Goal: Information Seeking & Learning: Compare options

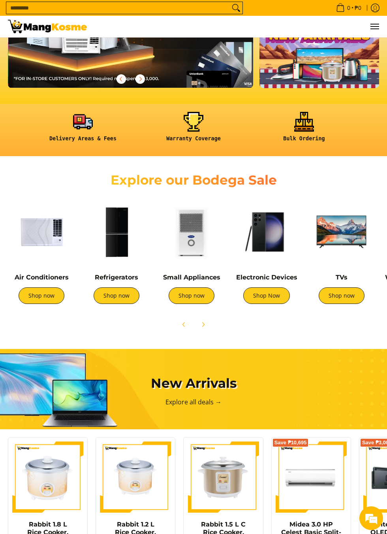
scroll to position [109, 0]
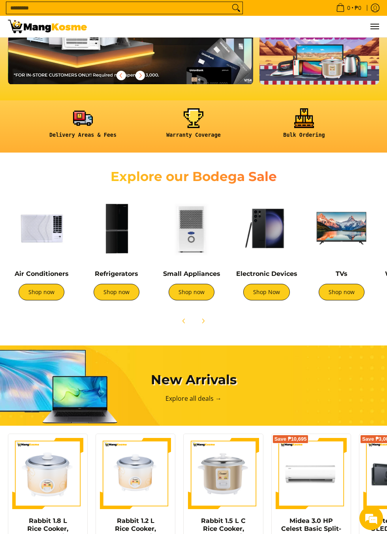
click at [282, 231] on img at bounding box center [266, 228] width 67 height 67
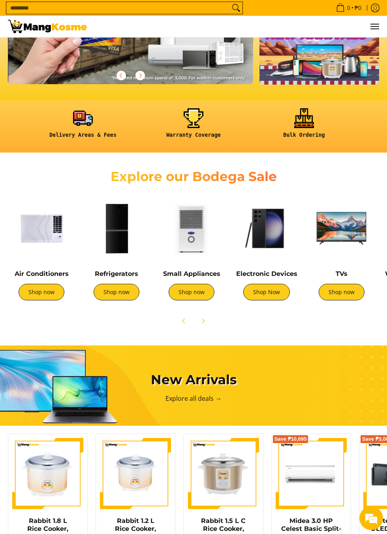
scroll to position [0, 0]
click at [117, 240] on img at bounding box center [116, 228] width 67 height 67
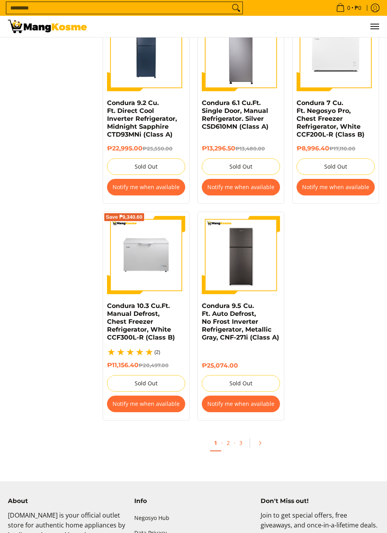
scroll to position [1365, 0]
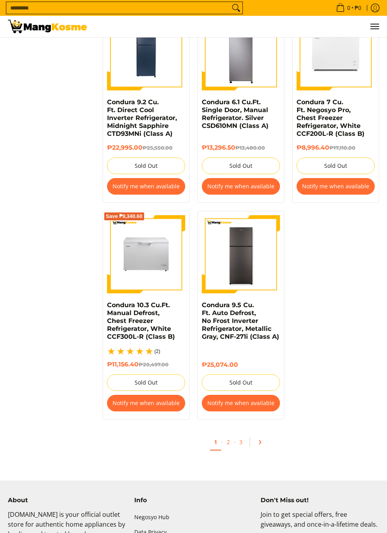
click at [267, 436] on link "Pagination" at bounding box center [262, 442] width 19 height 13
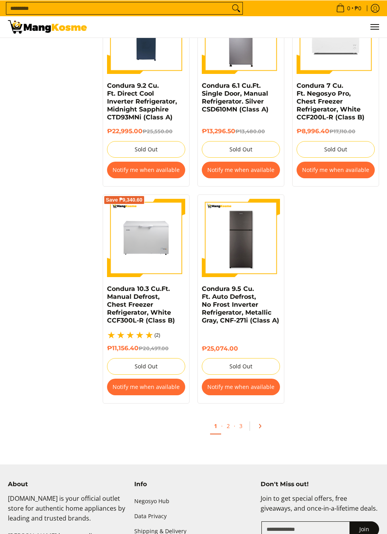
scroll to position [1416, 0]
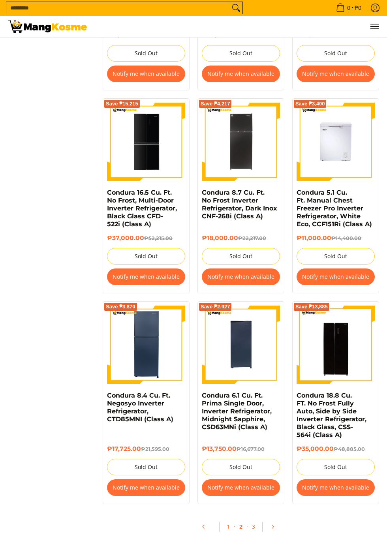
scroll to position [1282, 0]
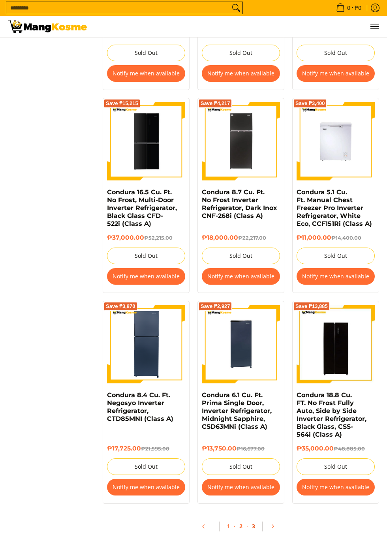
click at [253, 524] on link "3" at bounding box center [253, 527] width 11 height 16
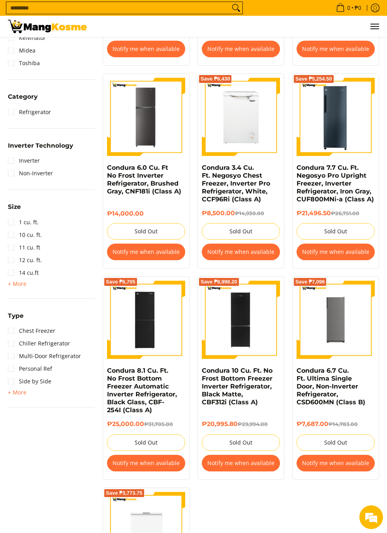
scroll to position [291, 0]
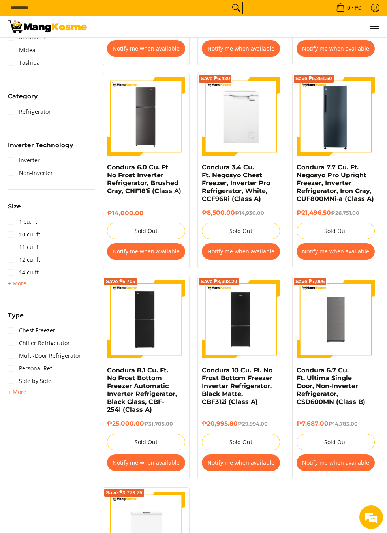
click at [160, 322] on img at bounding box center [146, 319] width 74 height 78
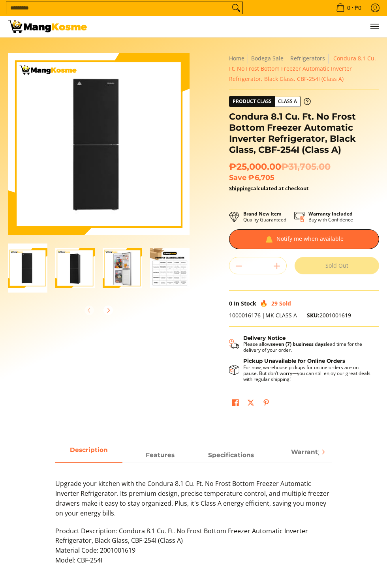
click at [92, 184] on img at bounding box center [99, 144] width 172 height 182
click at [19, 272] on img "Condura 8.1 Cu. Ft. No Frost Bottom Freezer Automatic Inverter Refrigerator, Bl…" at bounding box center [27, 268] width 39 height 49
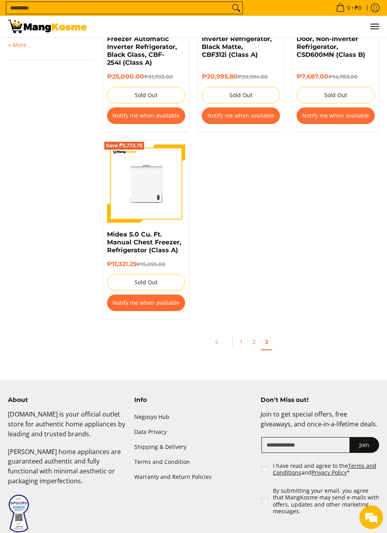
scroll to position [660, 0]
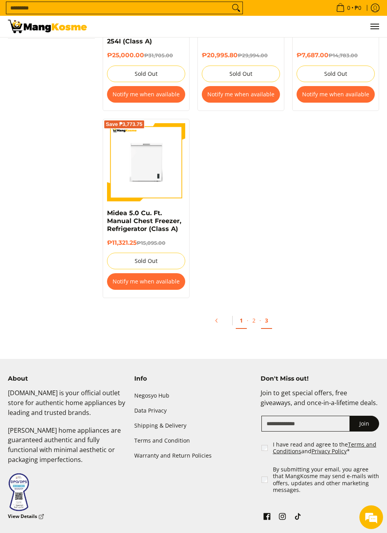
click at [245, 322] on link "1" at bounding box center [241, 321] width 11 height 16
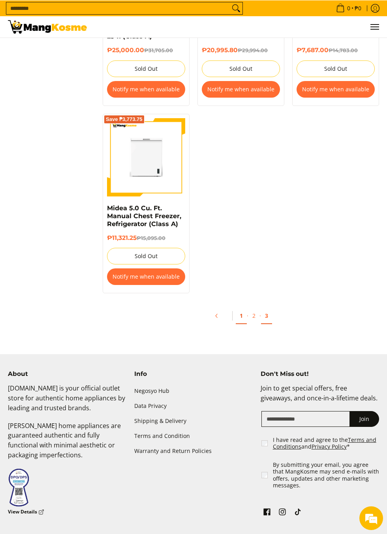
scroll to position [683, 0]
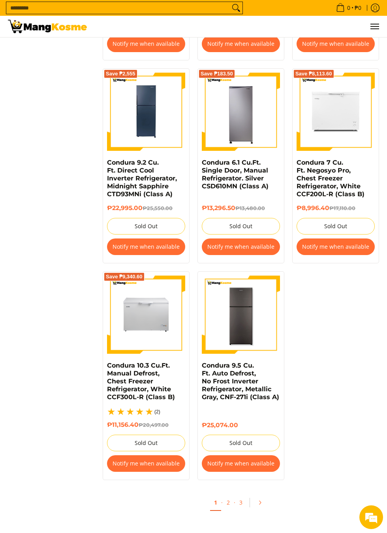
scroll to position [1306, 0]
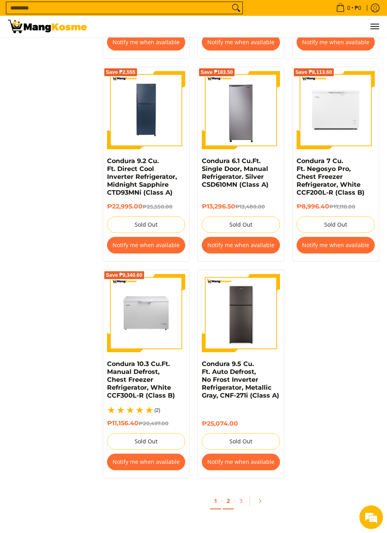
click at [229, 493] on link "2" at bounding box center [228, 501] width 11 height 16
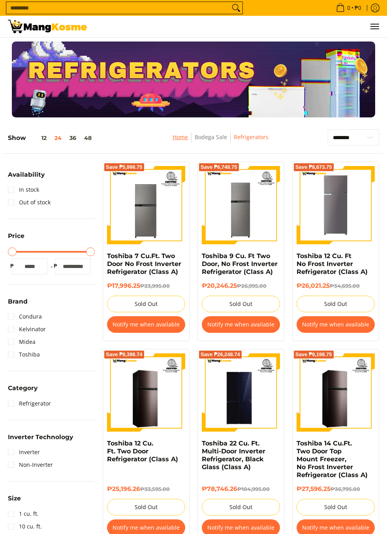
click at [176, 140] on link "Home" at bounding box center [180, 137] width 15 height 8
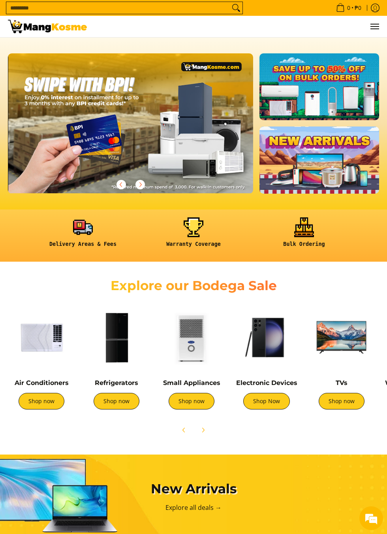
scroll to position [0, 490]
click at [47, 332] on img at bounding box center [41, 337] width 67 height 67
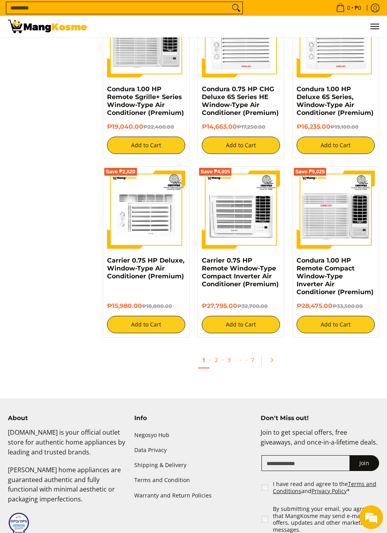
scroll to position [1193, 0]
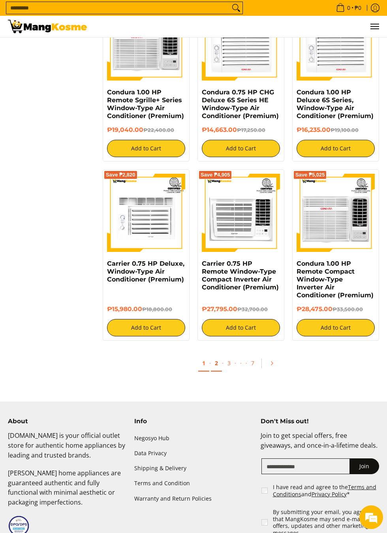
click at [217, 366] on link "2" at bounding box center [216, 363] width 11 height 16
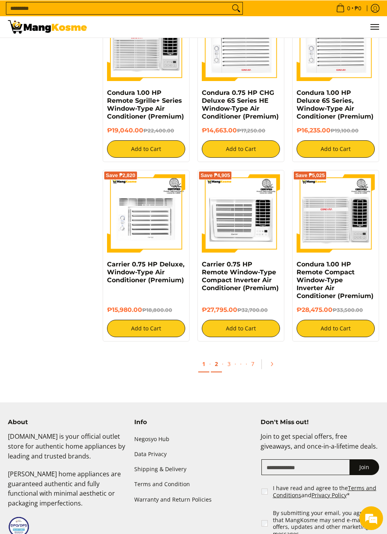
scroll to position [1244, 0]
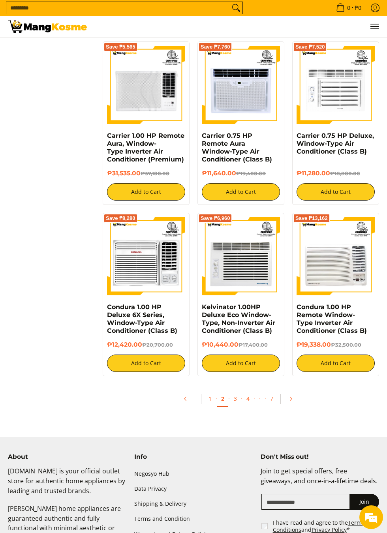
scroll to position [1175, 0]
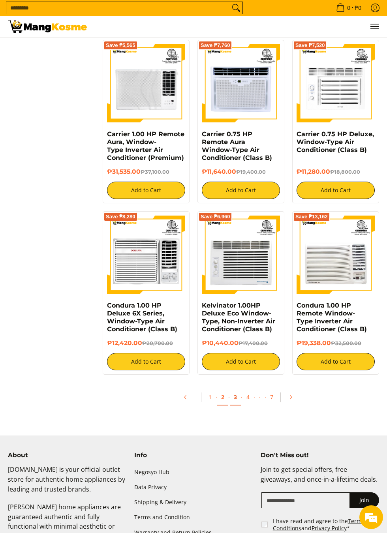
click at [235, 400] on link "3" at bounding box center [235, 397] width 11 height 16
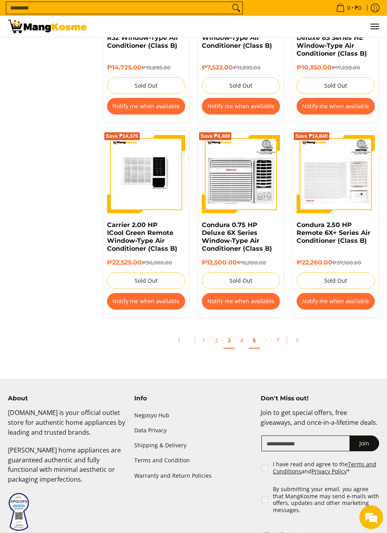
click at [250, 333] on link "5" at bounding box center [254, 341] width 11 height 16
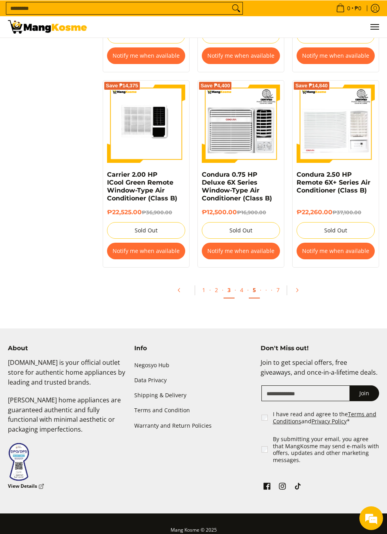
scroll to position [1457, 0]
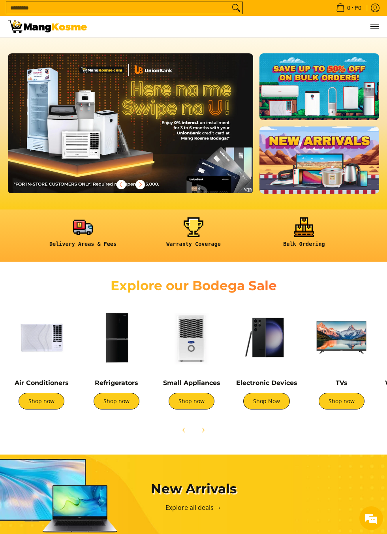
scroll to position [0, 245]
click at [52, 335] on img at bounding box center [41, 337] width 67 height 67
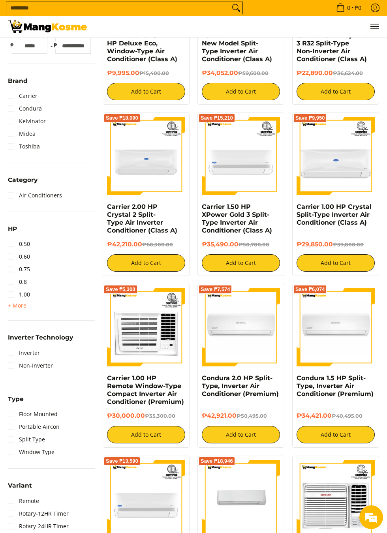
scroll to position [220, 0]
click at [11, 361] on link "Non-Inverter" at bounding box center [30, 365] width 45 height 13
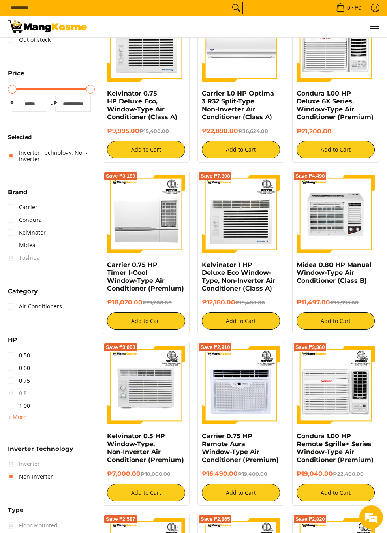
scroll to position [163, 0]
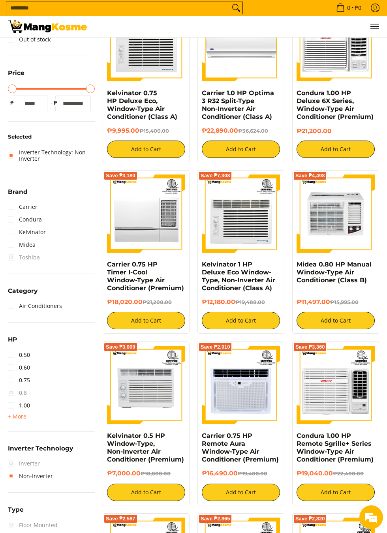
click at [12, 454] on summary "Inverter Technology" at bounding box center [40, 451] width 65 height 12
click at [43, 445] on span "Inverter Technology" at bounding box center [40, 448] width 65 height 6
click at [13, 470] on link "Non-Inverter" at bounding box center [30, 476] width 45 height 13
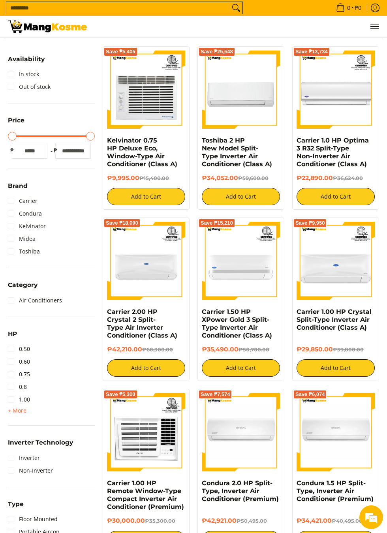
scroll to position [91, 0]
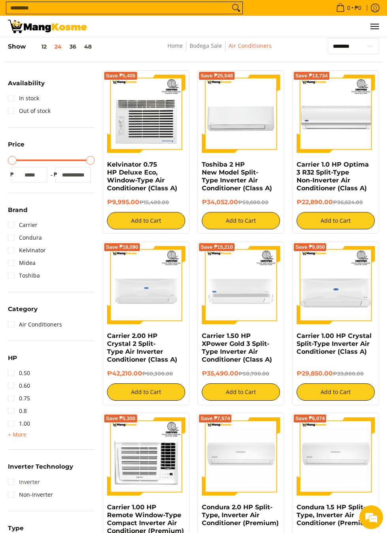
click at [11, 477] on link "Inverter" at bounding box center [24, 482] width 32 height 13
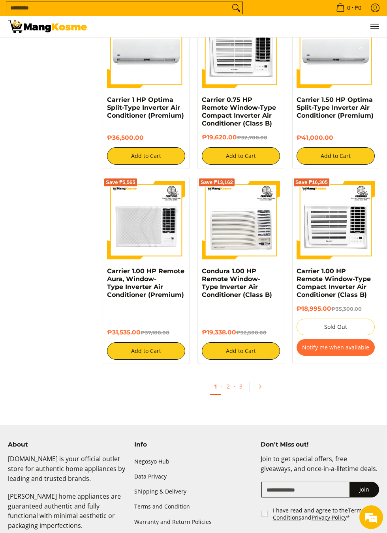
scroll to position [1276, 0]
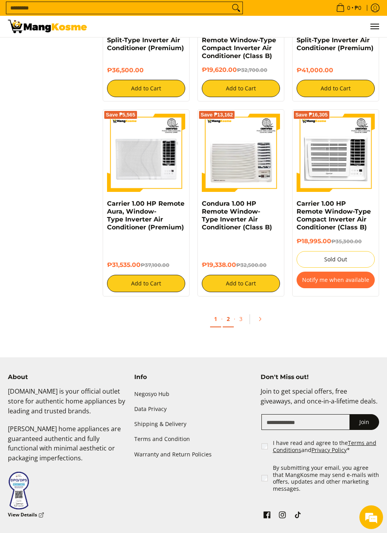
click at [229, 318] on link "2" at bounding box center [228, 319] width 11 height 16
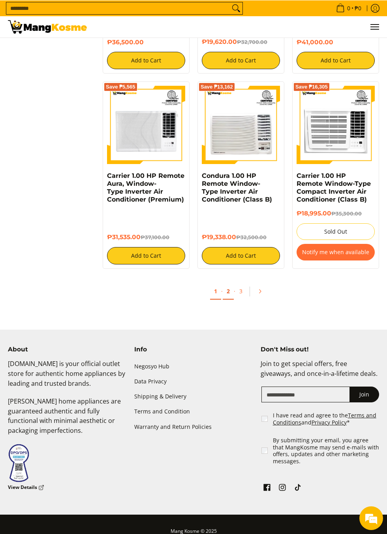
scroll to position [1311, 0]
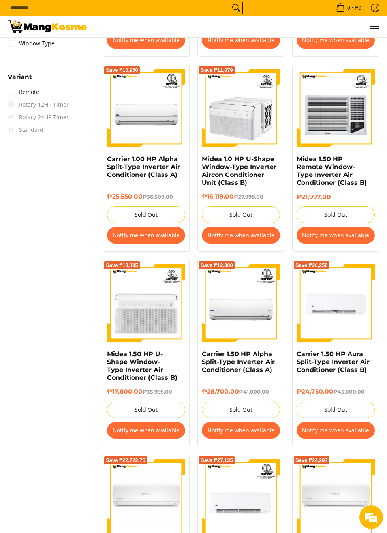
scroll to position [683, 0]
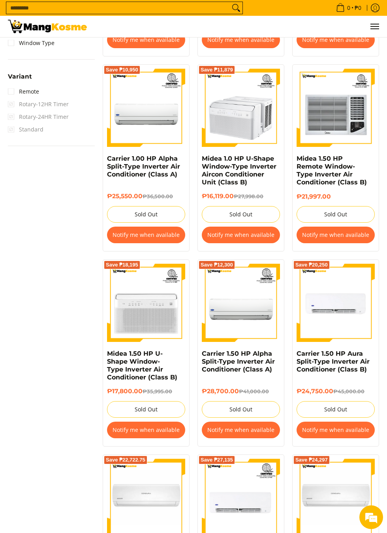
click at [252, 430] on button "Notify me when available" at bounding box center [241, 430] width 78 height 17
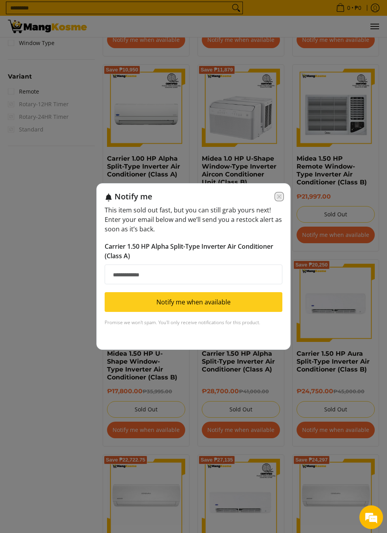
click at [279, 200] on icon "Close modal" at bounding box center [279, 197] width 6 height 6
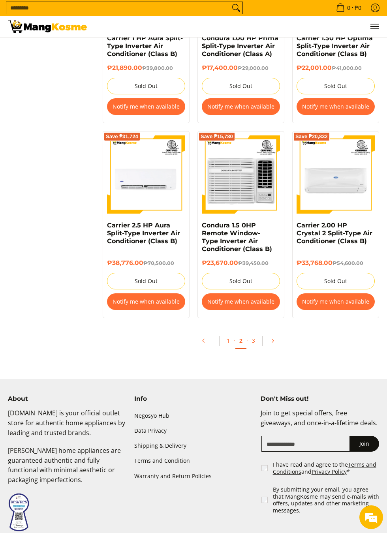
scroll to position [1400, 0]
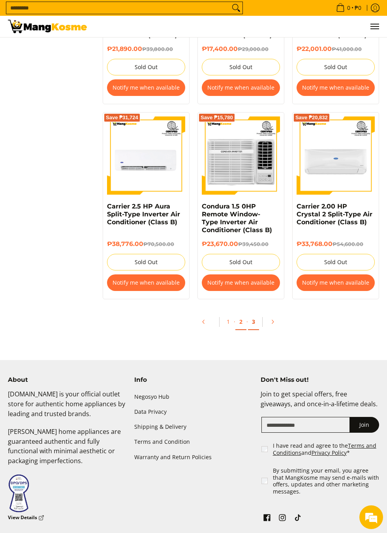
click at [254, 321] on link "3" at bounding box center [253, 322] width 11 height 16
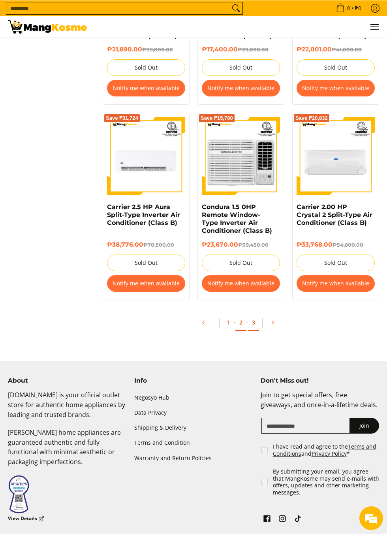
scroll to position [1435, 0]
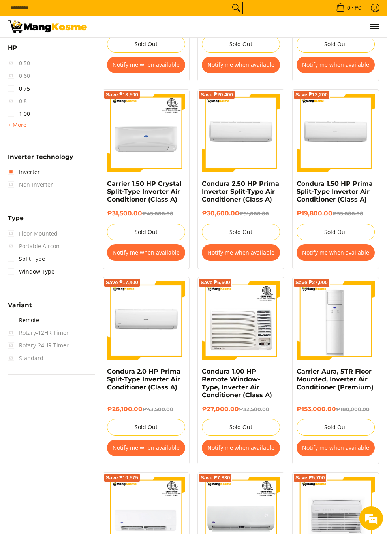
scroll to position [454, 0]
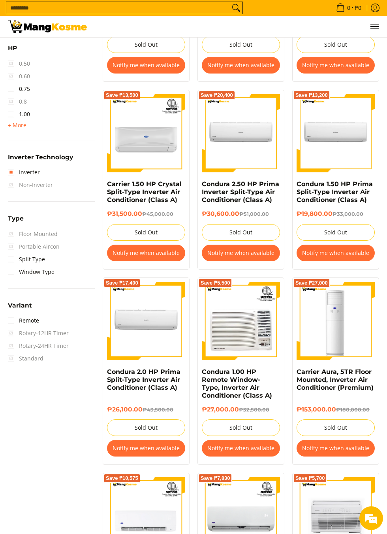
click at [345, 254] on button "Notify me when available" at bounding box center [336, 252] width 78 height 17
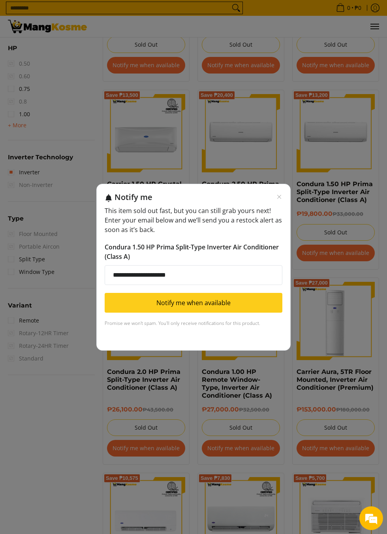
type input "**********"
click at [226, 305] on button "Notify me when available" at bounding box center [194, 303] width 178 height 20
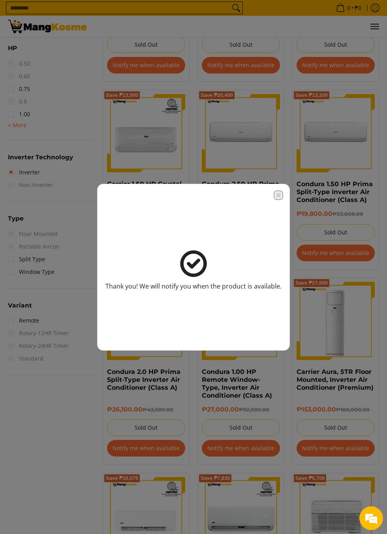
click at [278, 194] on icon "Close modal" at bounding box center [278, 195] width 6 height 6
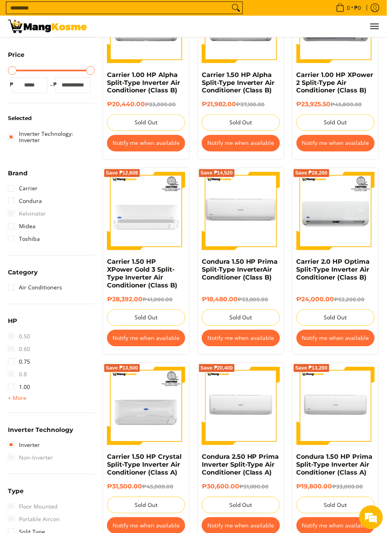
scroll to position [181, 0]
click at [18, 395] on span "+ More" at bounding box center [17, 398] width 19 height 6
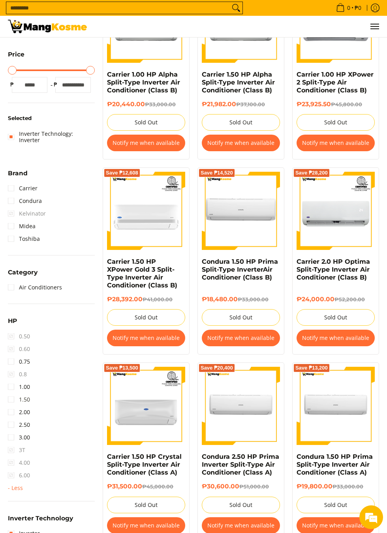
click at [10, 393] on link "1.50" at bounding box center [19, 399] width 22 height 13
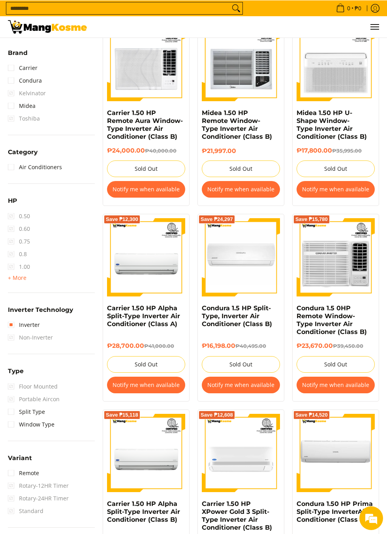
scroll to position [334, 0]
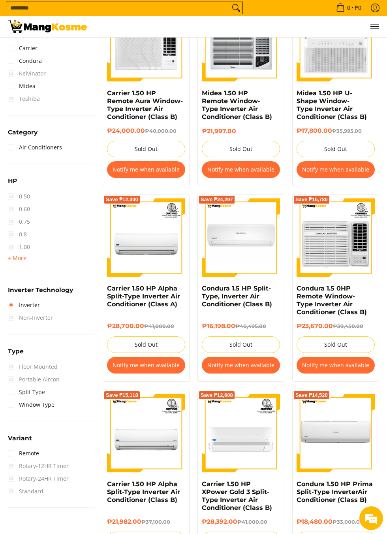
click at [12, 385] on link "Split Type" at bounding box center [26, 391] width 37 height 13
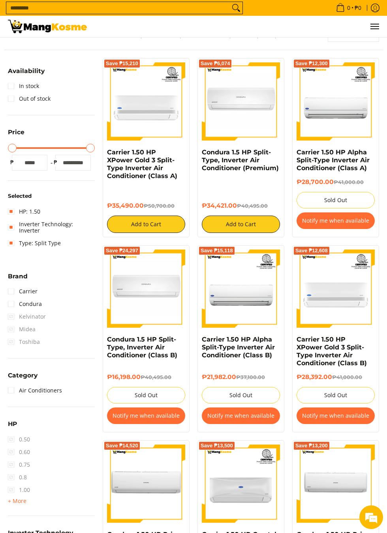
scroll to position [105, 0]
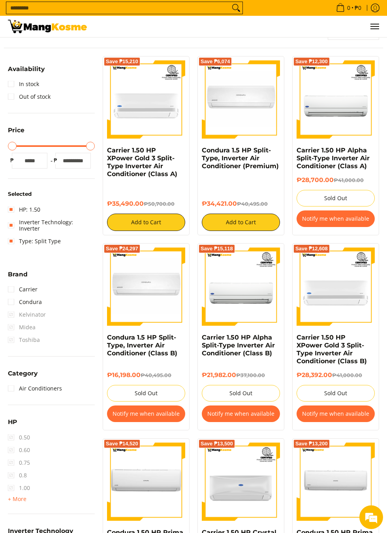
click at [159, 414] on button "Notify me when available" at bounding box center [146, 414] width 78 height 17
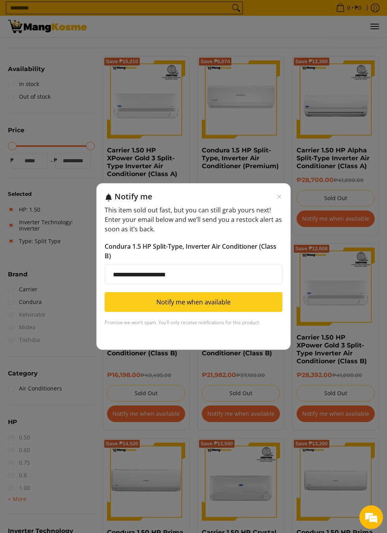
click at [222, 312] on button "Notify me when available" at bounding box center [194, 302] width 178 height 20
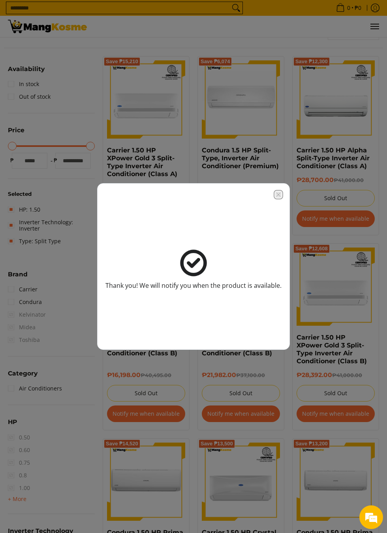
click at [280, 197] on icon "Close modal" at bounding box center [278, 195] width 4 height 4
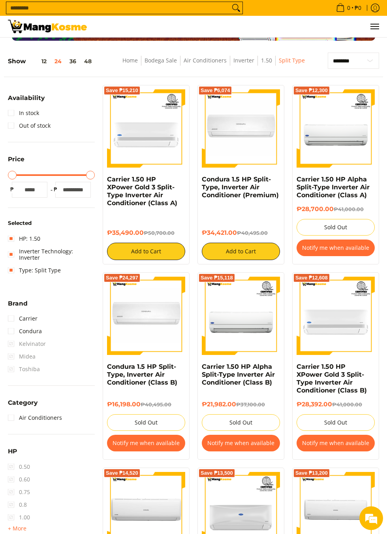
scroll to position [0, 0]
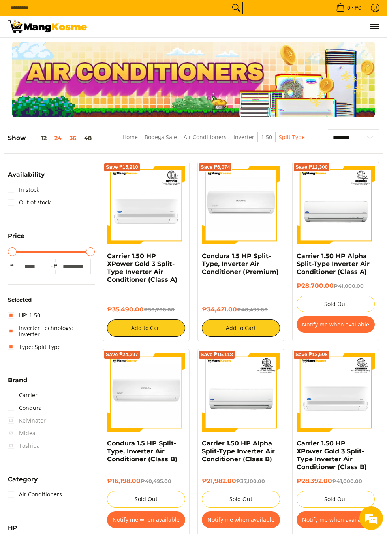
click at [74, 139] on button "36" at bounding box center [73, 138] width 15 height 6
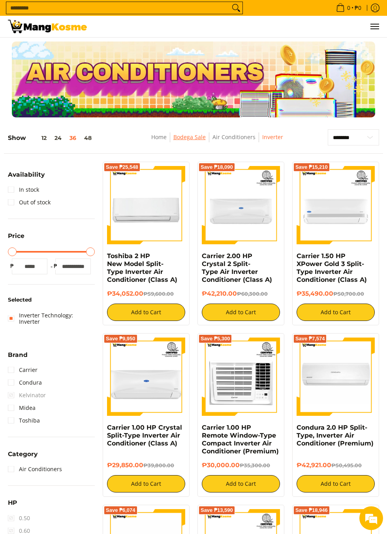
click at [192, 140] on link "Bodega Sale" at bounding box center [189, 137] width 32 height 8
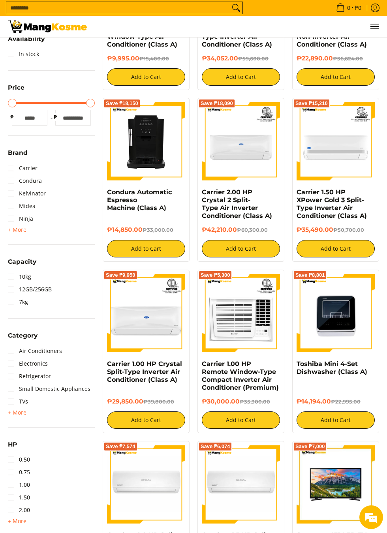
scroll to position [346, 0]
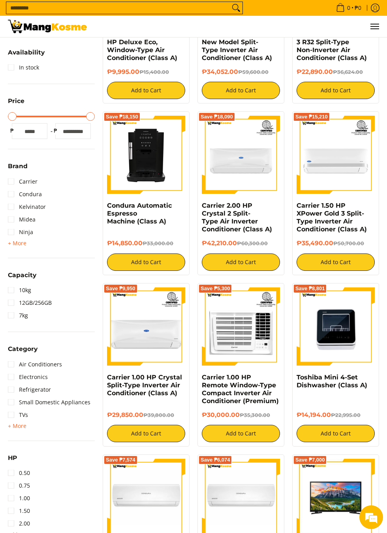
click at [339, 325] on img at bounding box center [336, 327] width 78 height 78
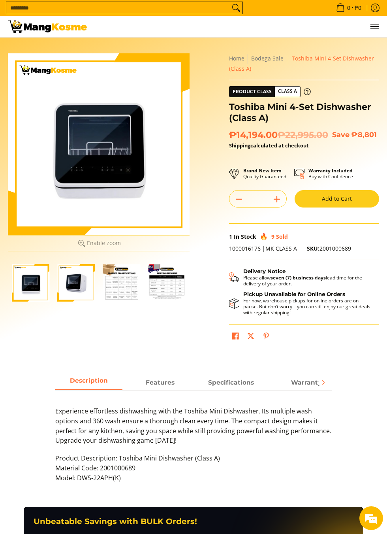
click at [85, 285] on img "Toshiba Mini 4-Set Dishwasher (Class A)-2" at bounding box center [76, 283] width 38 height 38
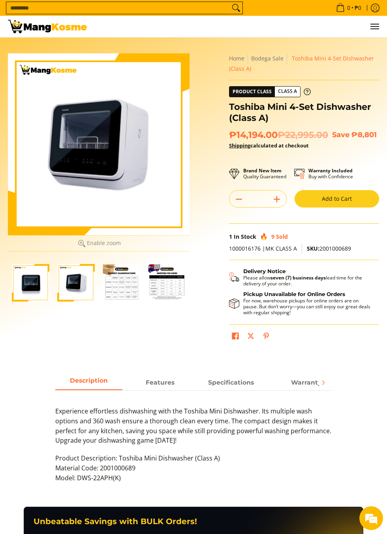
click at [120, 288] on img "Toshiba Mini 4-Set Dishwasher (Class A)-3" at bounding box center [122, 283] width 38 height 38
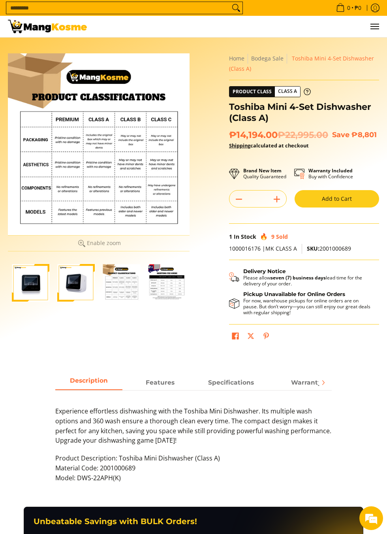
click at [128, 162] on div at bounding box center [99, 144] width 182 height 182
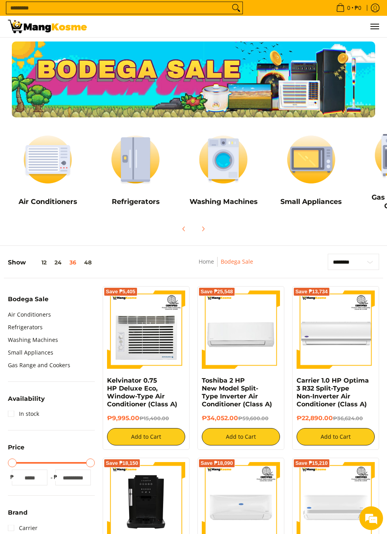
click at [229, 165] on img at bounding box center [223, 160] width 80 height 60
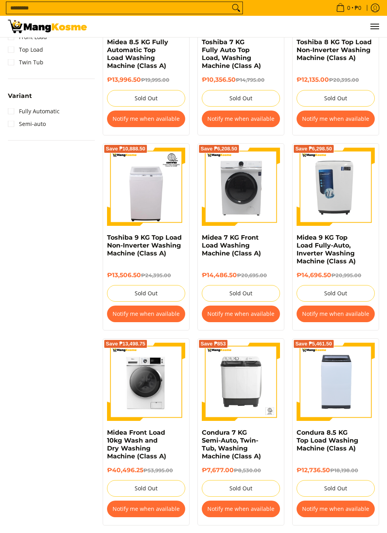
scroll to position [565, 0]
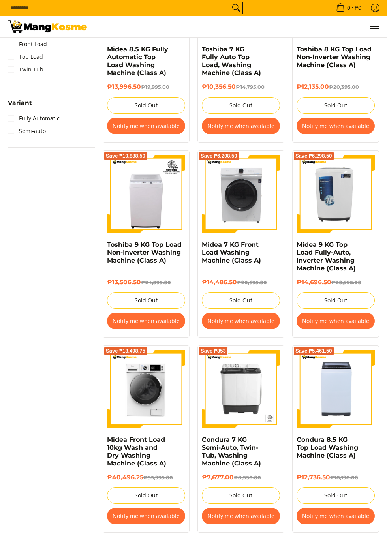
click at [248, 198] on img at bounding box center [241, 194] width 78 height 78
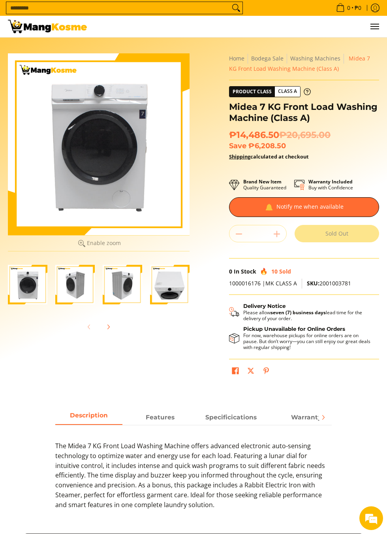
click at [283, 232] on div "Quantity * . Sold Out" at bounding box center [304, 233] width 150 height 17
click at [278, 237] on div "Quantity * . Sold Out" at bounding box center [304, 233] width 150 height 17
click at [278, 233] on div "Quantity * . Sold Out" at bounding box center [304, 233] width 150 height 17
click at [275, 233] on div "Quantity * . Sold Out" at bounding box center [304, 233] width 150 height 17
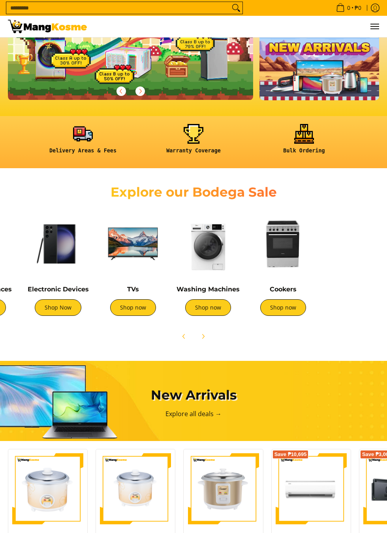
scroll to position [0, 235]
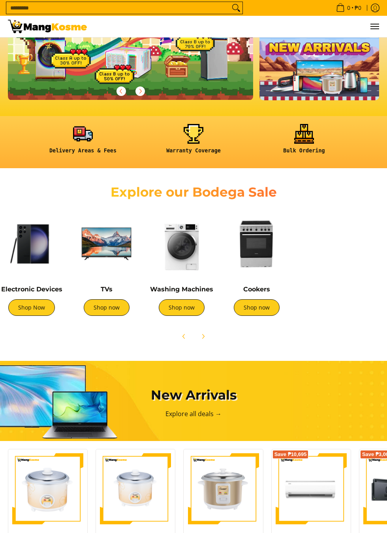
click at [262, 252] on img at bounding box center [256, 244] width 67 height 67
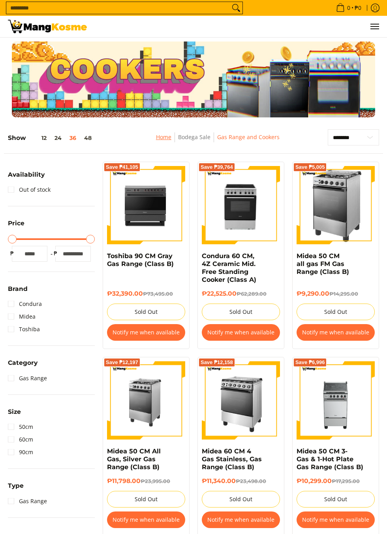
click at [169, 133] on link "Home" at bounding box center [163, 137] width 15 height 8
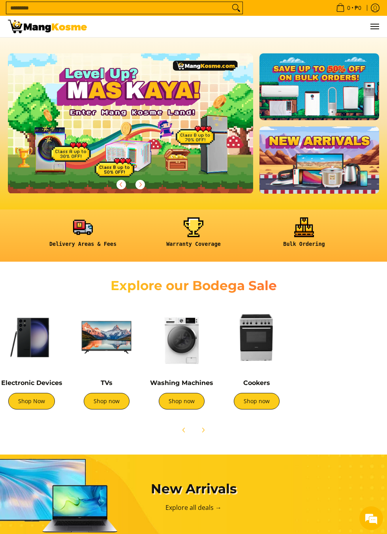
scroll to position [0, 59]
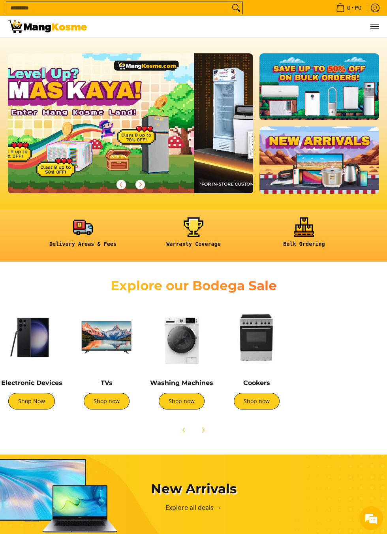
click at [111, 357] on img at bounding box center [106, 337] width 67 height 67
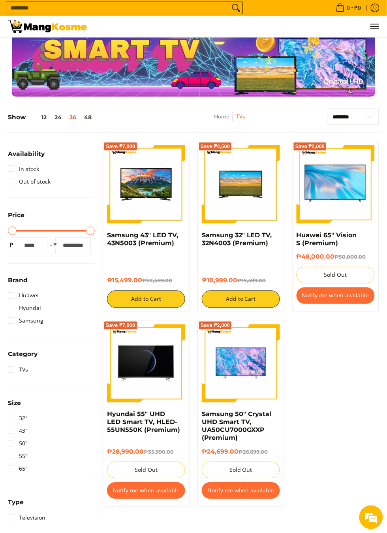
scroll to position [21, 0]
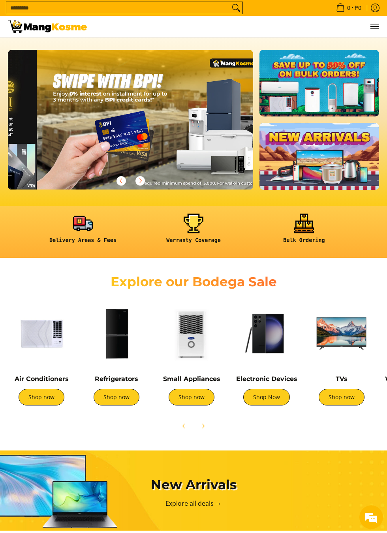
scroll to position [0, 490]
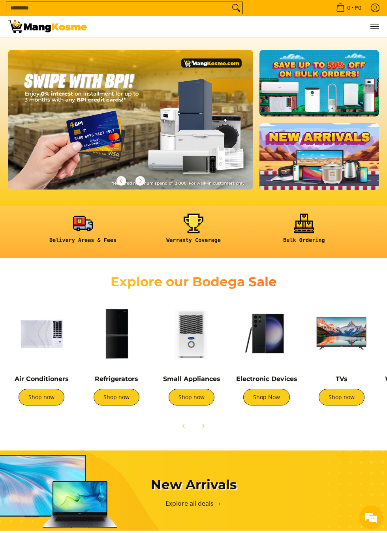
click at [206, 348] on img at bounding box center [191, 333] width 67 height 67
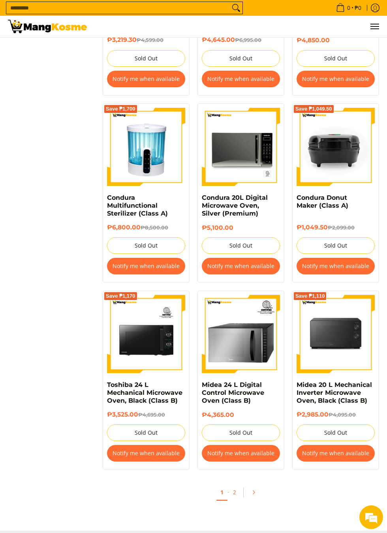
scroll to position [1811, 0]
click at [225, 498] on link "1" at bounding box center [221, 493] width 11 height 16
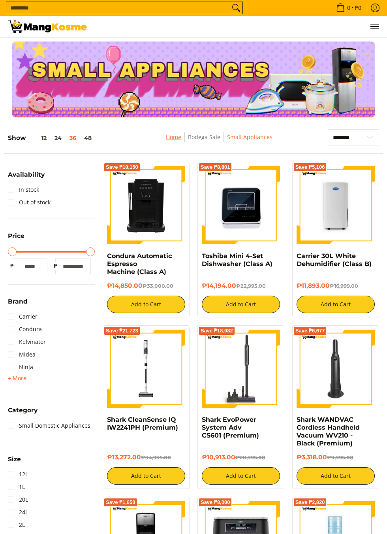
click at [172, 140] on link "Home" at bounding box center [173, 137] width 15 height 8
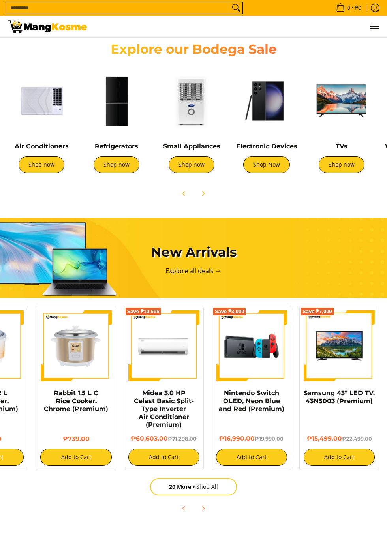
scroll to position [0, 245]
click at [203, 275] on link "Explore all deals →" at bounding box center [193, 271] width 56 height 9
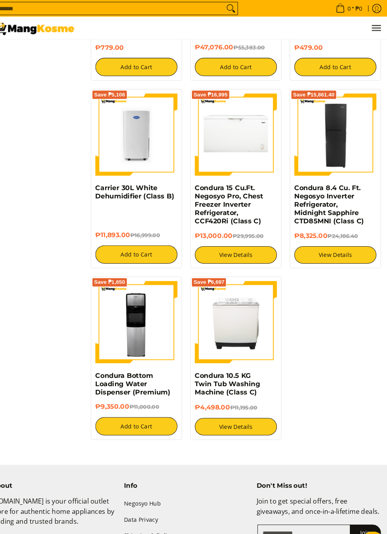
scroll to position [1268, 0]
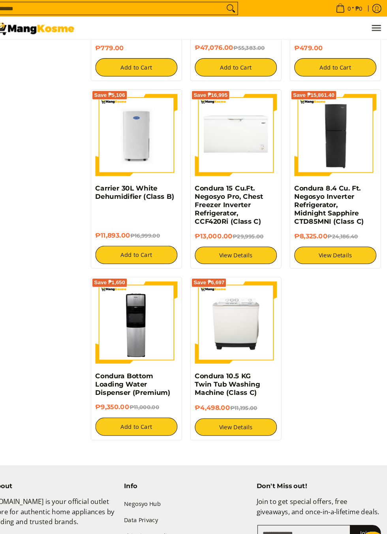
click at [344, 122] on img at bounding box center [336, 128] width 78 height 78
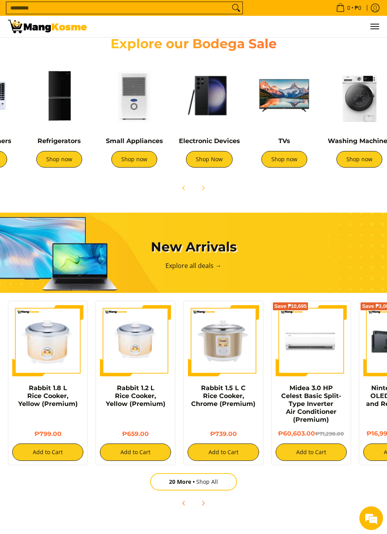
scroll to position [0, 58]
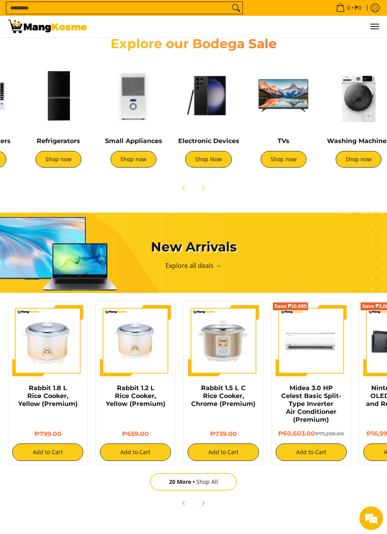
click at [216, 115] on img at bounding box center [208, 95] width 67 height 67
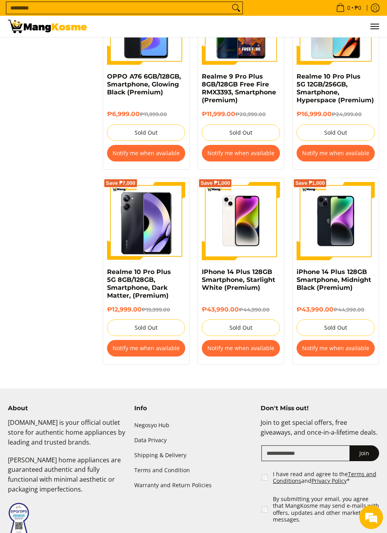
scroll to position [1184, 0]
